Goal: Information Seeking & Learning: Understand process/instructions

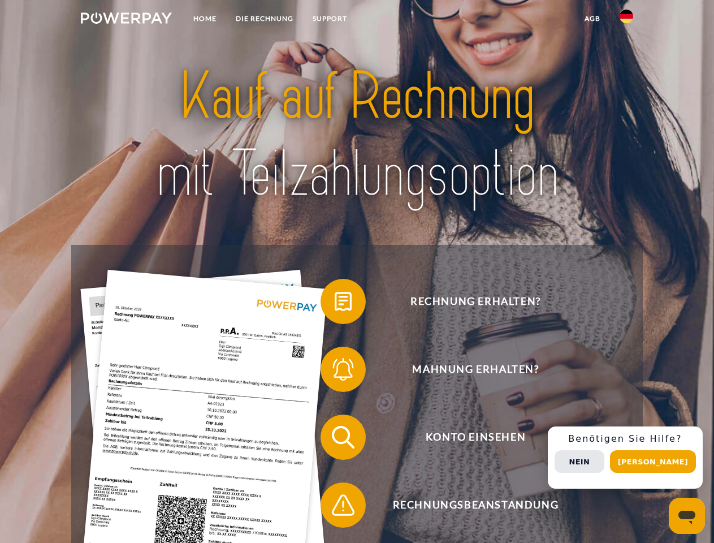
click at [126, 20] on img at bounding box center [126, 17] width 91 height 11
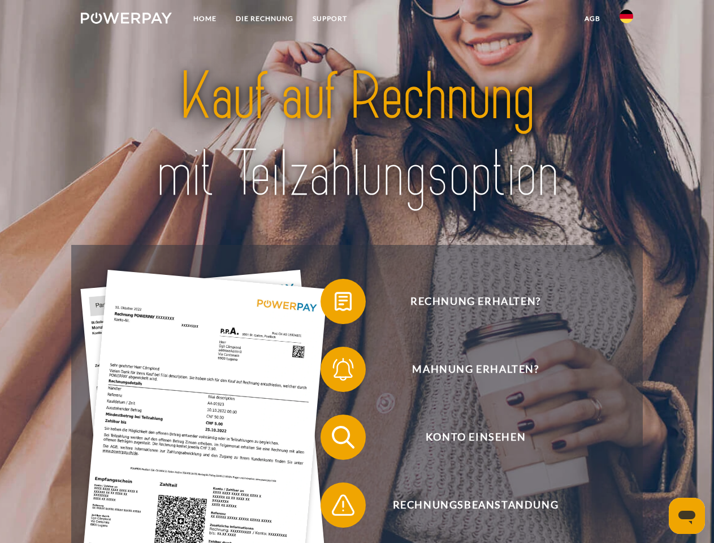
click at [626, 20] on img at bounding box center [626, 17] width 14 height 14
click at [592, 19] on link "agb" at bounding box center [592, 18] width 35 height 20
click at [335, 303] on span at bounding box center [326, 301] width 57 height 57
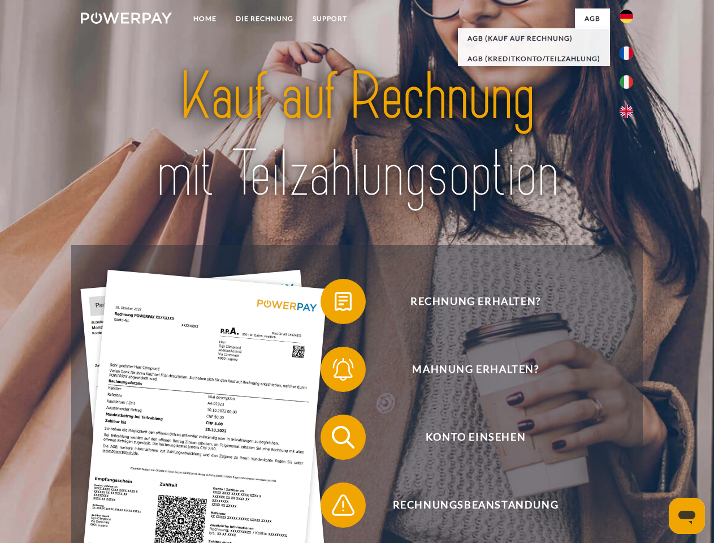
click at [335, 371] on span at bounding box center [326, 369] width 57 height 57
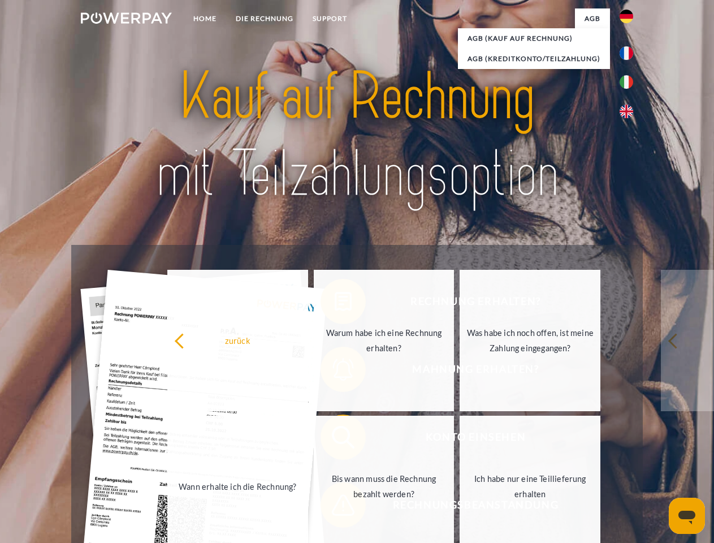
click at [335, 439] on link "Bis wann muss die Rechnung bezahlt werden?" at bounding box center [384, 485] width 141 height 141
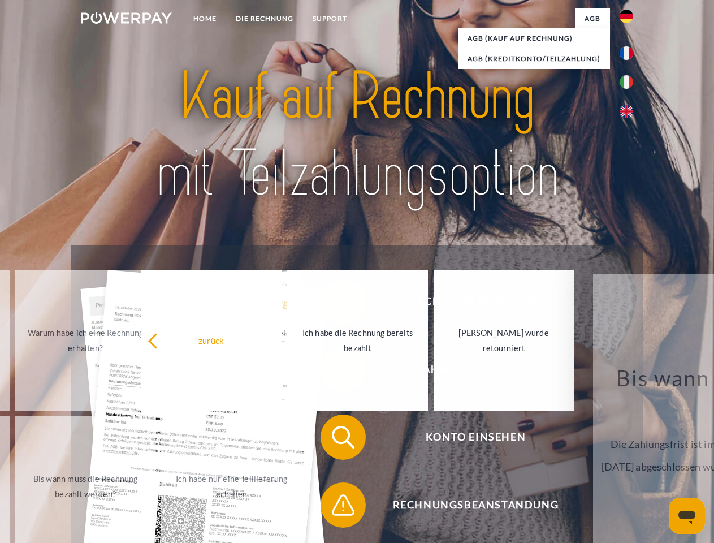
click at [335, 507] on span at bounding box center [326, 504] width 57 height 57
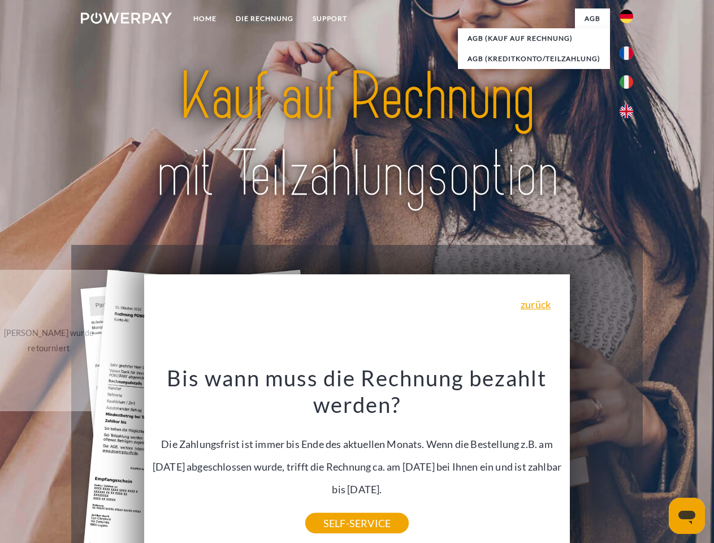
click at [629, 457] on div "Rechnung erhalten? Mahnung erhalten? Konto einsehen" at bounding box center [356, 471] width 571 height 452
click at [601, 459] on span "Konto einsehen" at bounding box center [475, 436] width 277 height 45
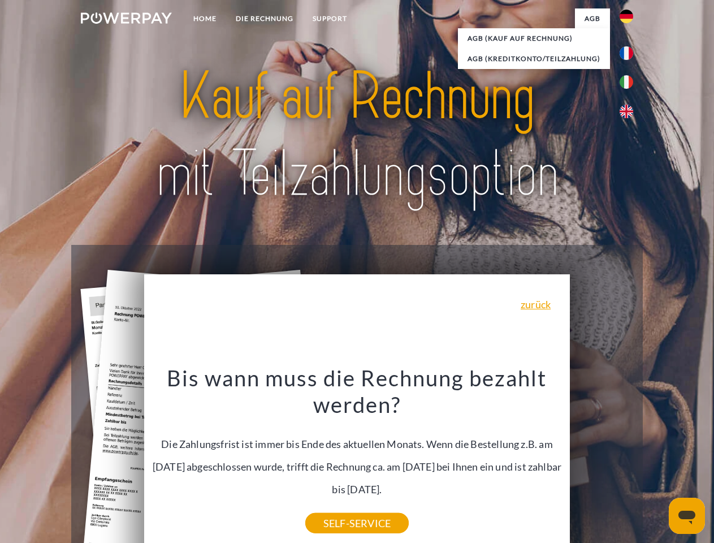
click at [657, 461] on header "Home DIE RECHNUNG SUPPORT" at bounding box center [357, 390] width 714 height 780
